Goal: Transaction & Acquisition: Purchase product/service

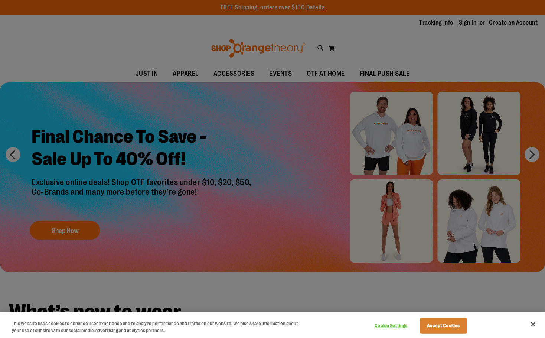
click at [272, 94] on div at bounding box center [272, 169] width 545 height 338
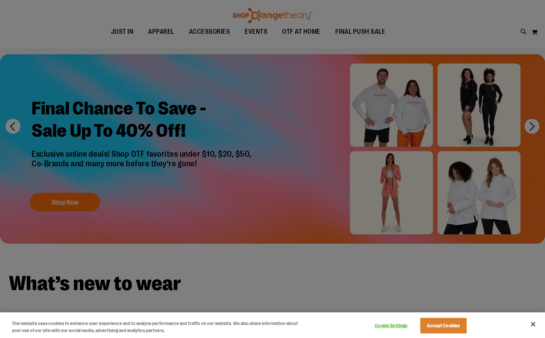
scroll to position [74, 0]
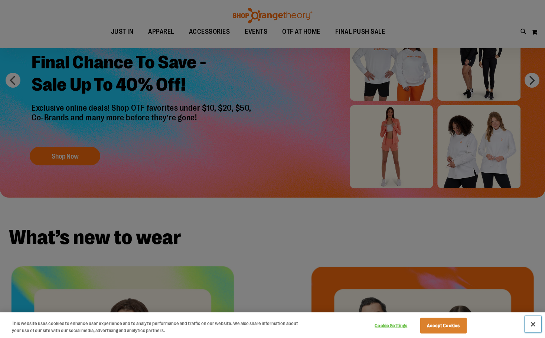
click at [531, 320] on button "Close" at bounding box center [533, 324] width 16 height 16
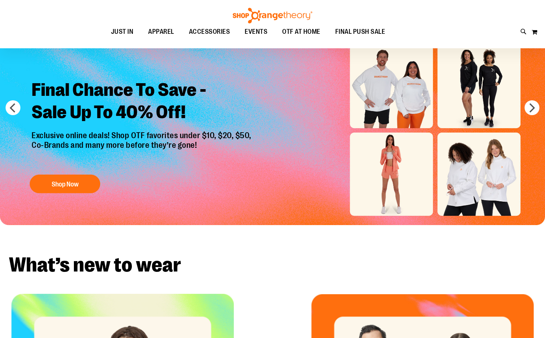
scroll to position [0, 0]
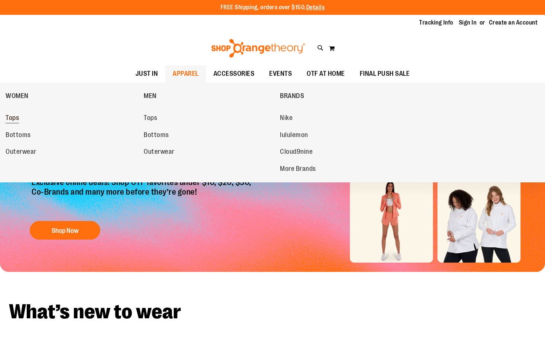
click at [13, 121] on span "Tops" at bounding box center [12, 118] width 13 height 9
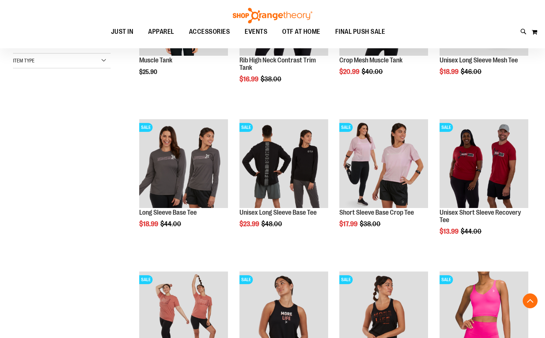
scroll to position [185, 0]
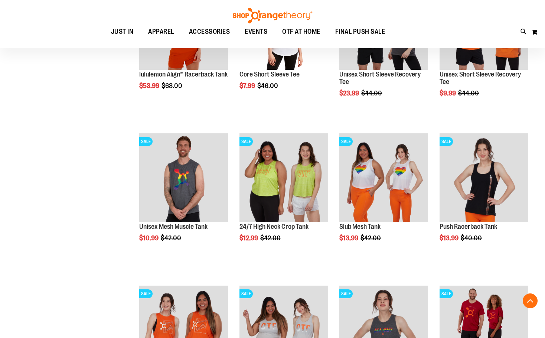
scroll to position [631, 0]
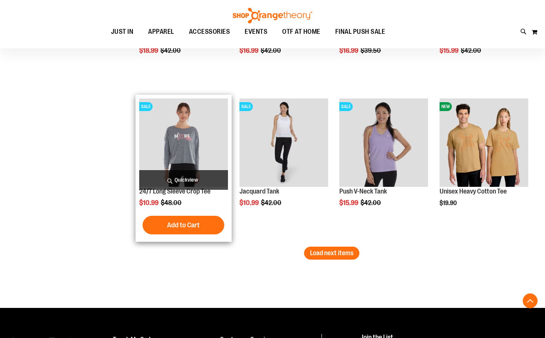
scroll to position [1337, 0]
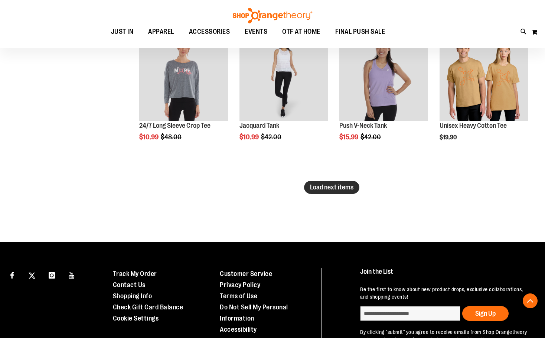
click at [325, 191] on span "Load next items" at bounding box center [331, 186] width 43 height 7
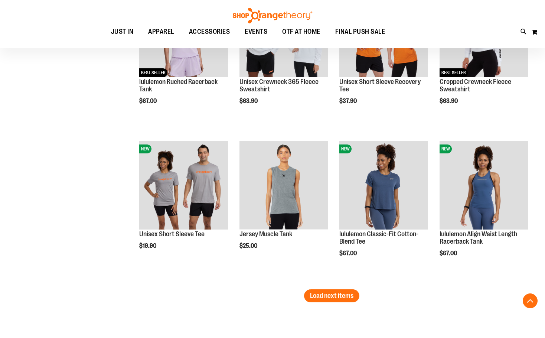
scroll to position [1708, 0]
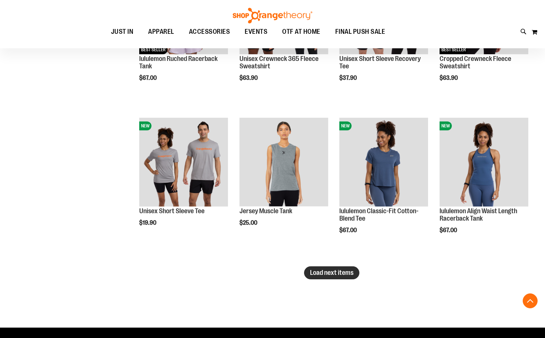
click at [322, 279] on button "Load next items" at bounding box center [331, 272] width 55 height 13
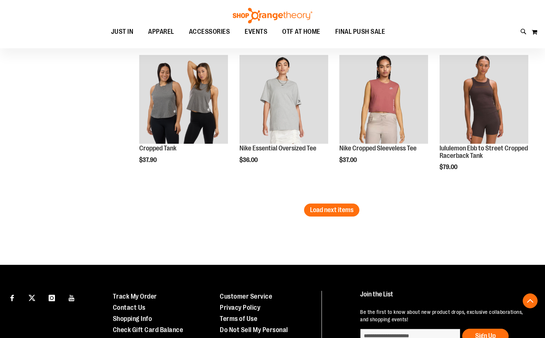
scroll to position [2228, 0]
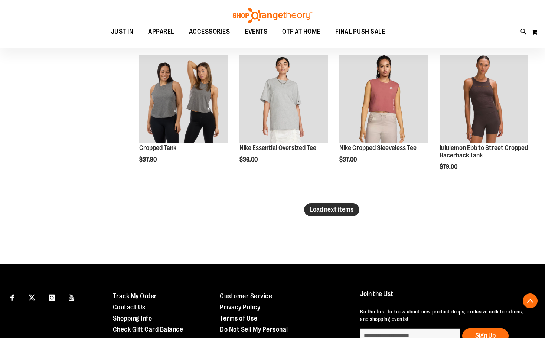
click at [316, 208] on span "Load next items" at bounding box center [331, 209] width 43 height 7
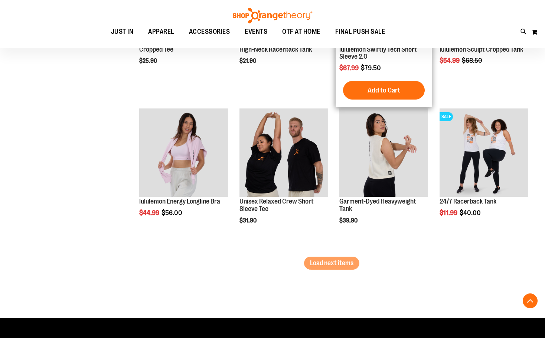
scroll to position [2637, 0]
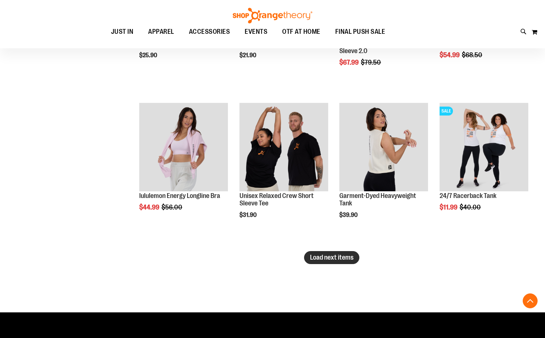
click at [336, 254] on span "Load next items" at bounding box center [331, 257] width 43 height 7
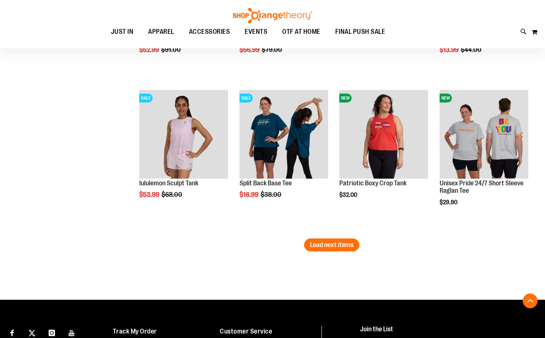
scroll to position [3120, 0]
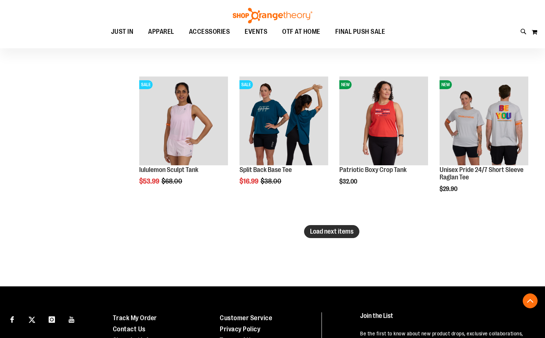
click at [328, 235] on span "Load next items" at bounding box center [331, 231] width 43 height 7
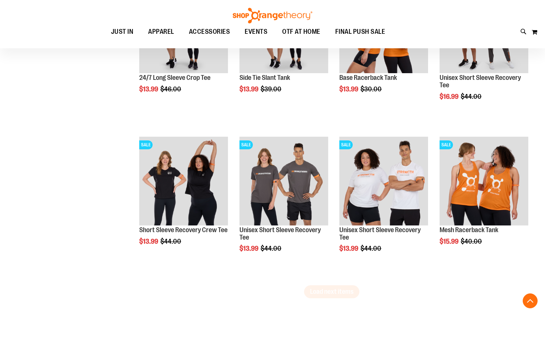
scroll to position [3565, 0]
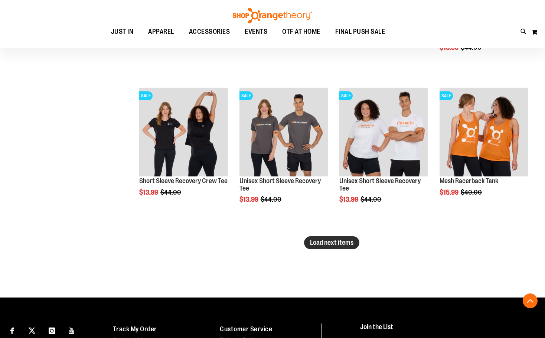
click at [332, 244] on span "Load next items" at bounding box center [331, 242] width 43 height 7
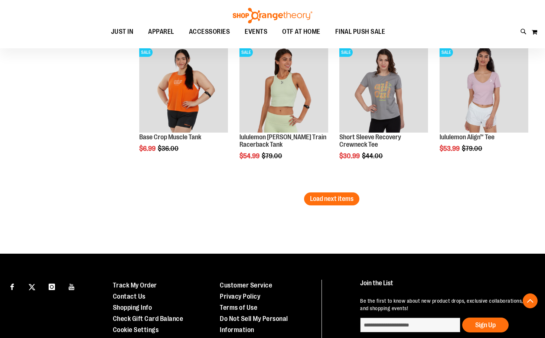
scroll to position [4085, 0]
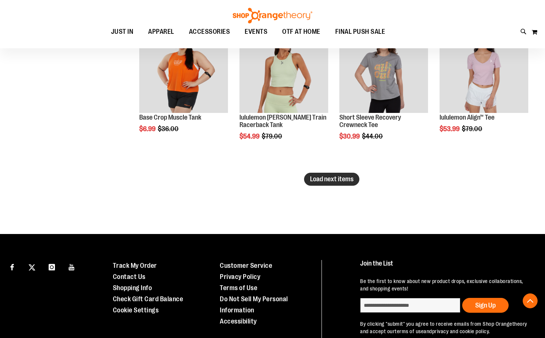
click at [316, 182] on span "Load next items" at bounding box center [331, 178] width 43 height 7
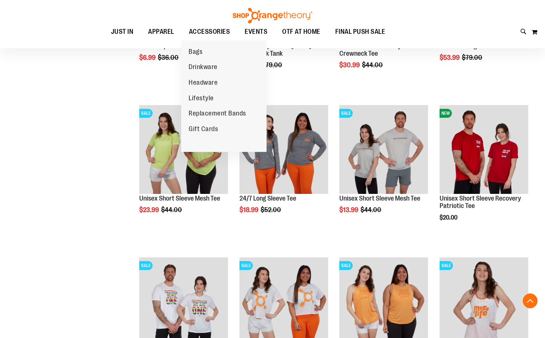
scroll to position [3974, 0]
